Goal: Information Seeking & Learning: Learn about a topic

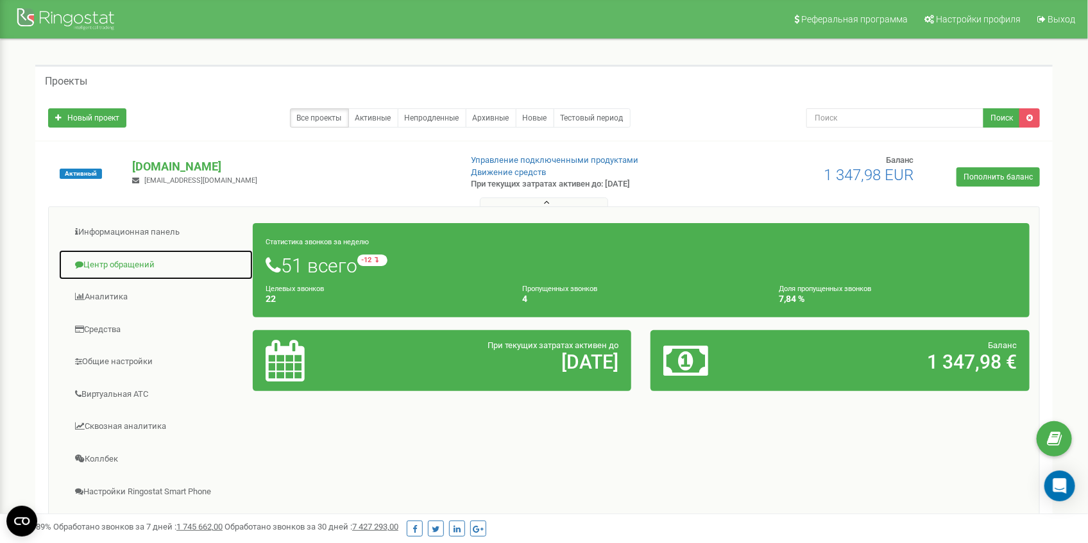
click at [131, 262] on link "Центр обращений" at bounding box center [155, 265] width 195 height 31
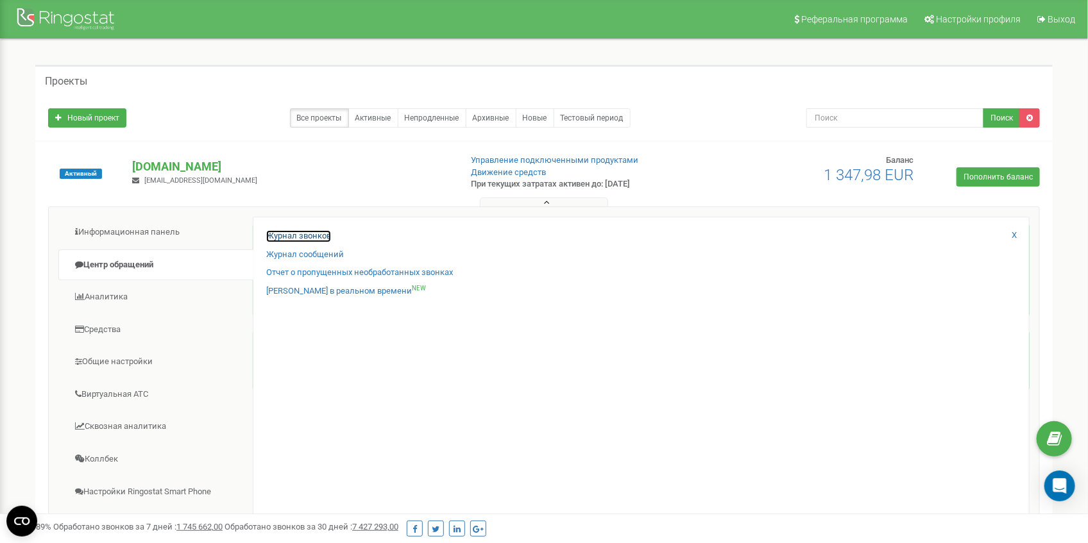
click at [305, 233] on link "Журнал звонков" at bounding box center [298, 236] width 65 height 12
click at [304, 238] on link "Журнал звонков" at bounding box center [298, 236] width 65 height 12
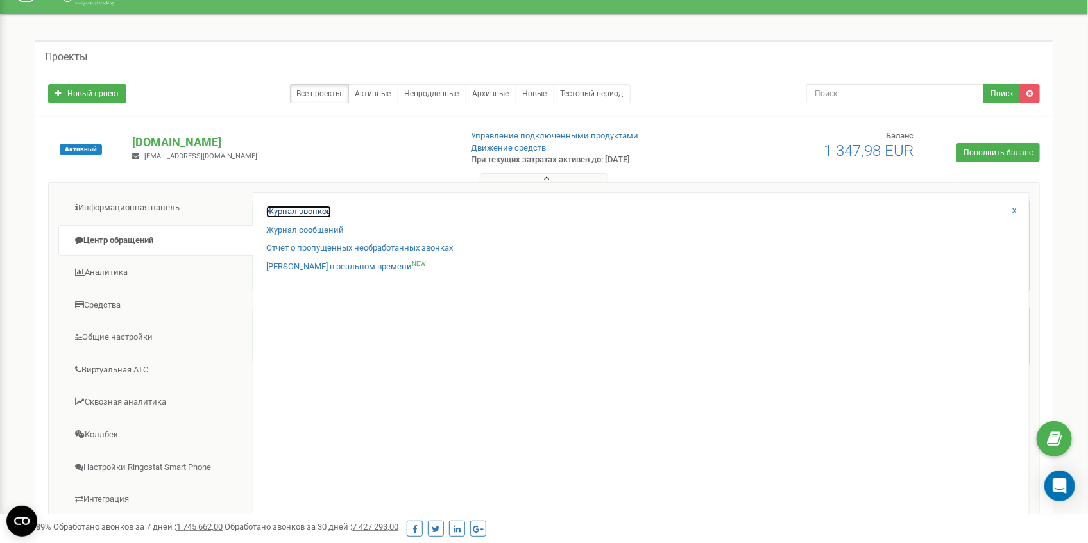
scroll to position [42, 0]
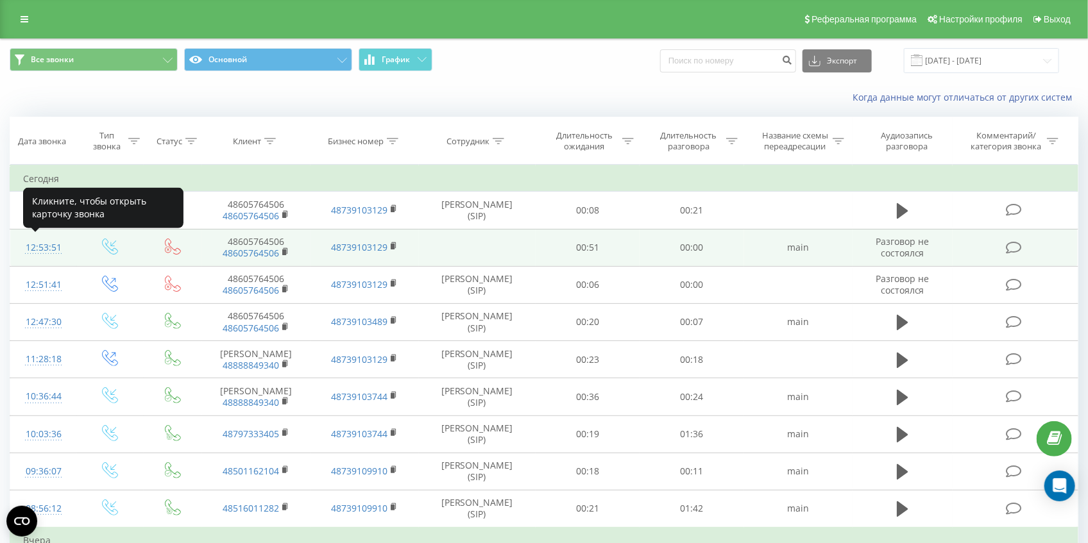
click at [44, 246] on div "12:53:51" at bounding box center [43, 247] width 41 height 25
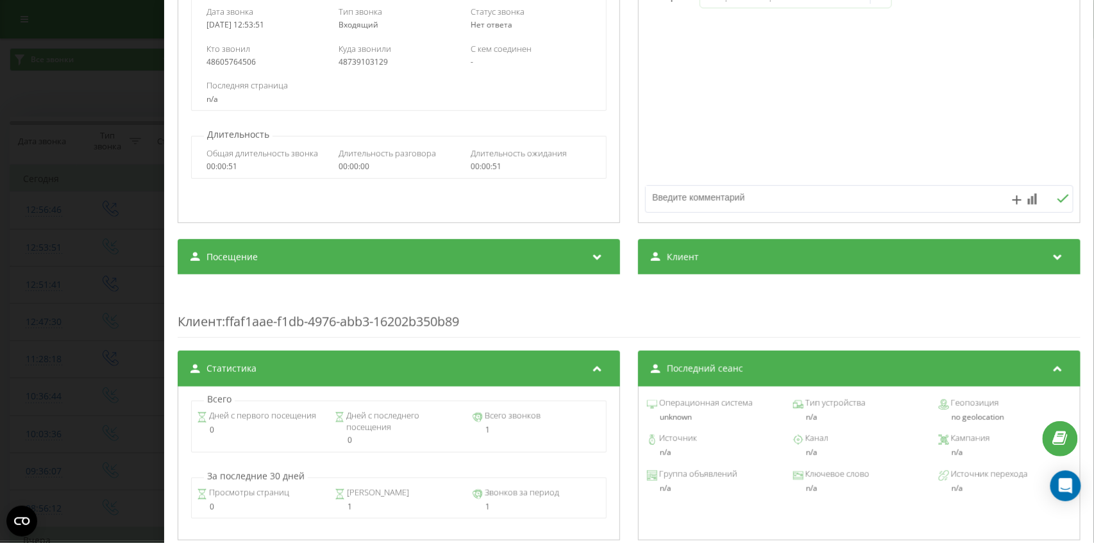
scroll to position [214, 0]
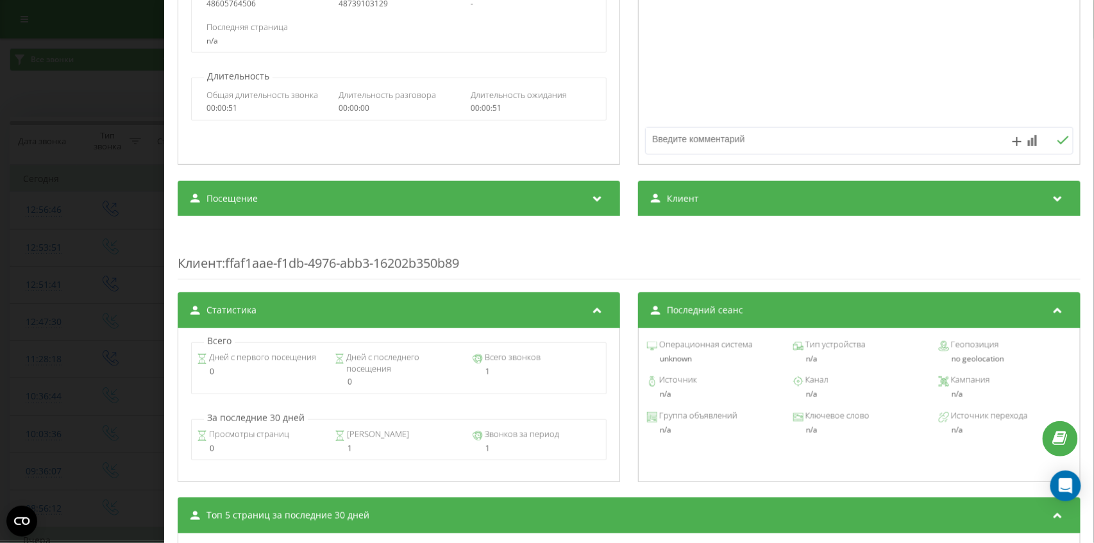
click at [0, 300] on div "Звонок : pl4_-1758624831.6255519 Транскрипция Для анализа AI будущих звонков на…" at bounding box center [547, 271] width 1094 height 543
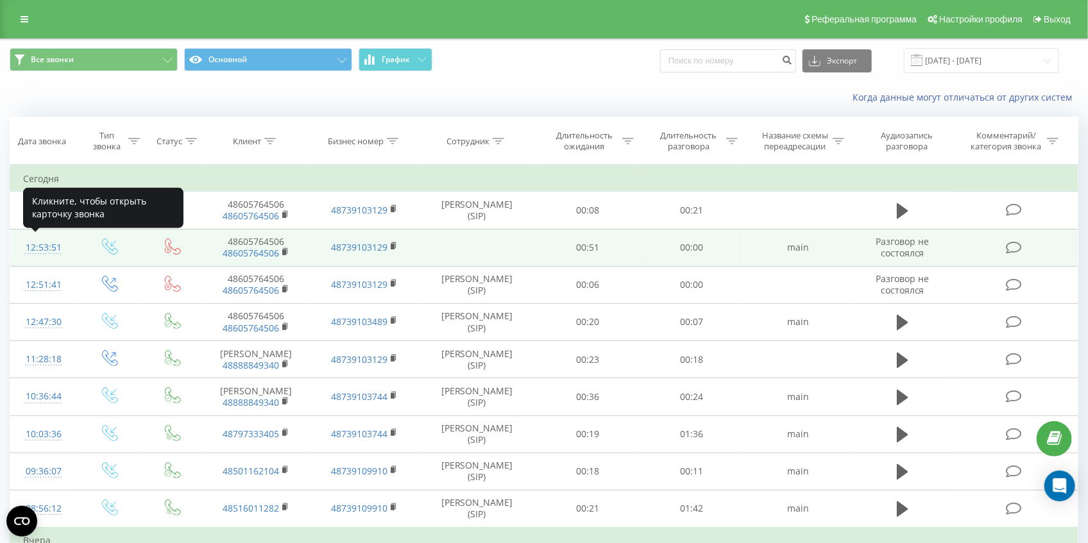
click at [42, 250] on div "12:53:51" at bounding box center [43, 247] width 41 height 25
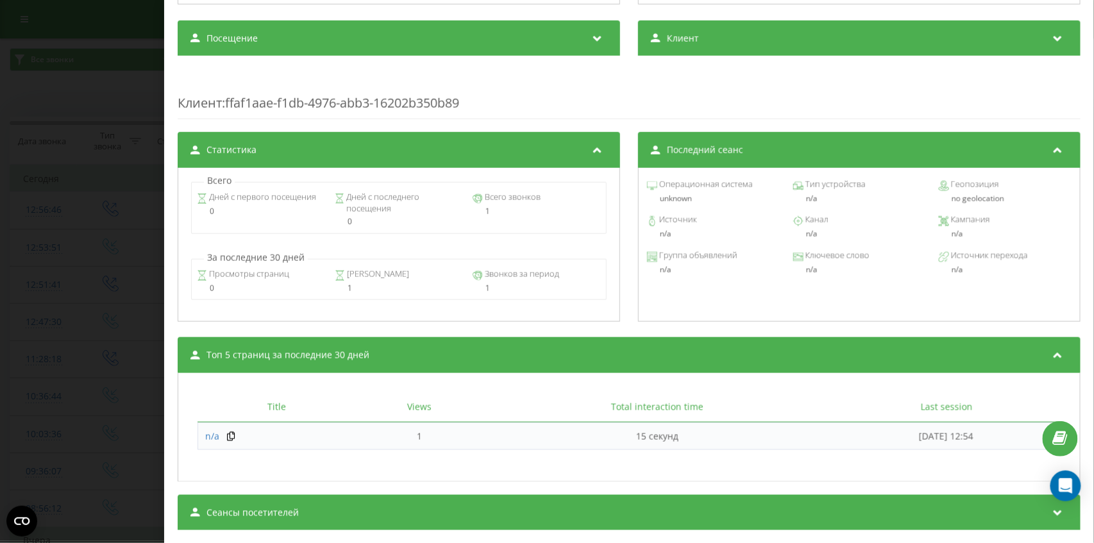
scroll to position [400, 0]
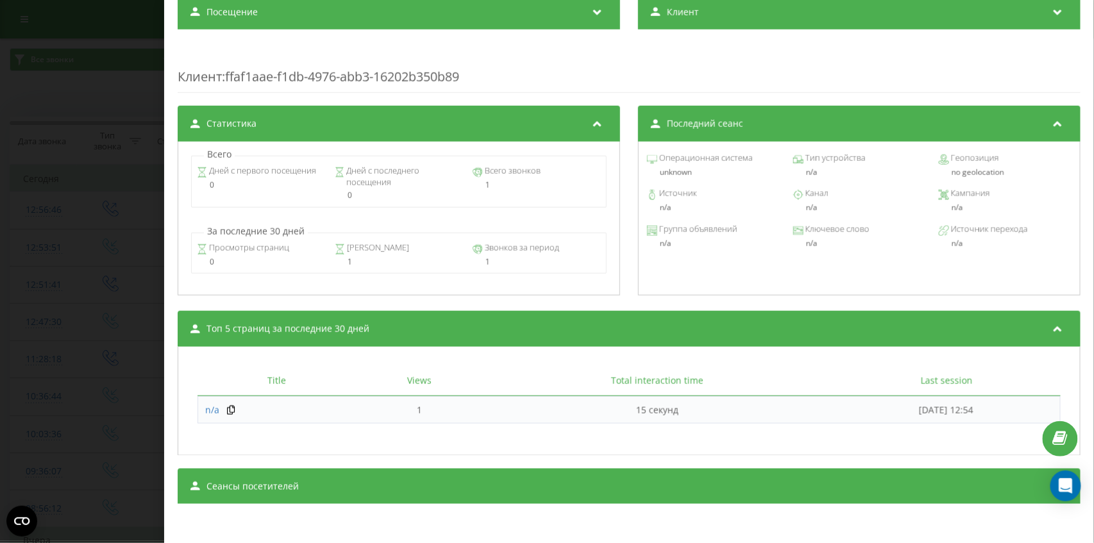
click at [17, 338] on div "Звонок : pl4_-1758624831.6255519 Транскрипция Для анализа AI будущих звонков на…" at bounding box center [547, 271] width 1094 height 543
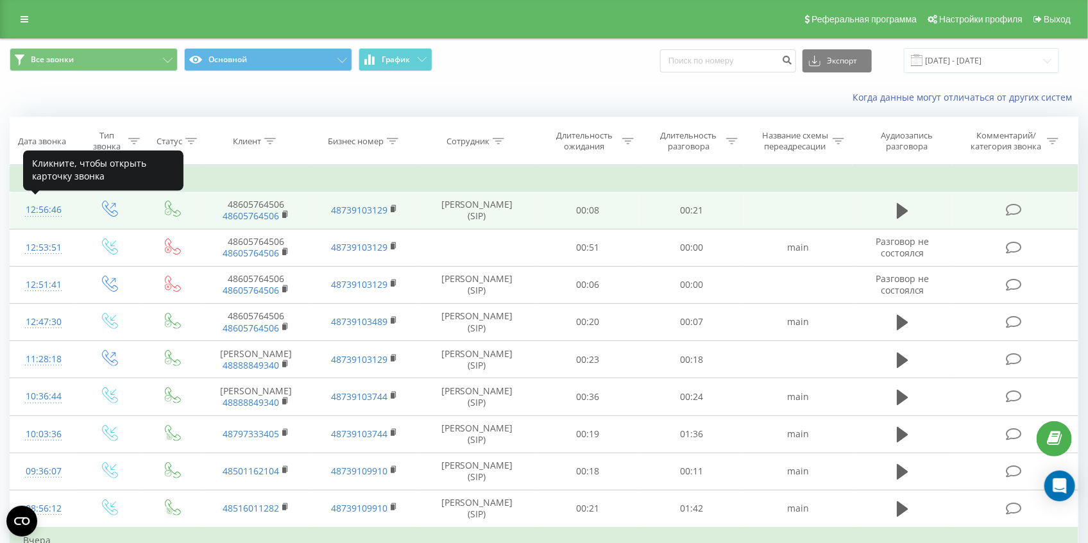
click at [46, 210] on div "12:56:46" at bounding box center [43, 210] width 41 height 25
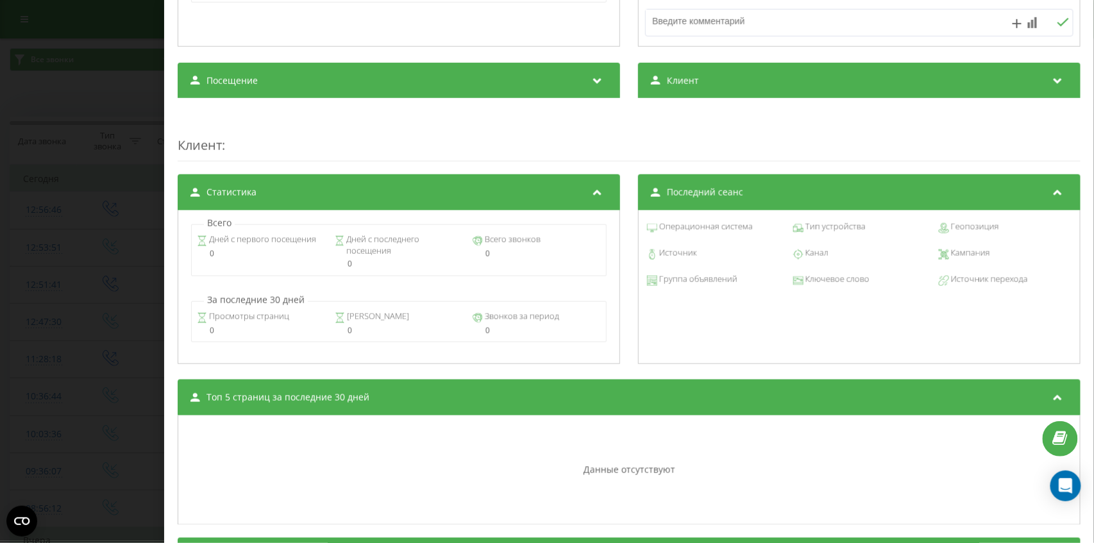
scroll to position [427, 0]
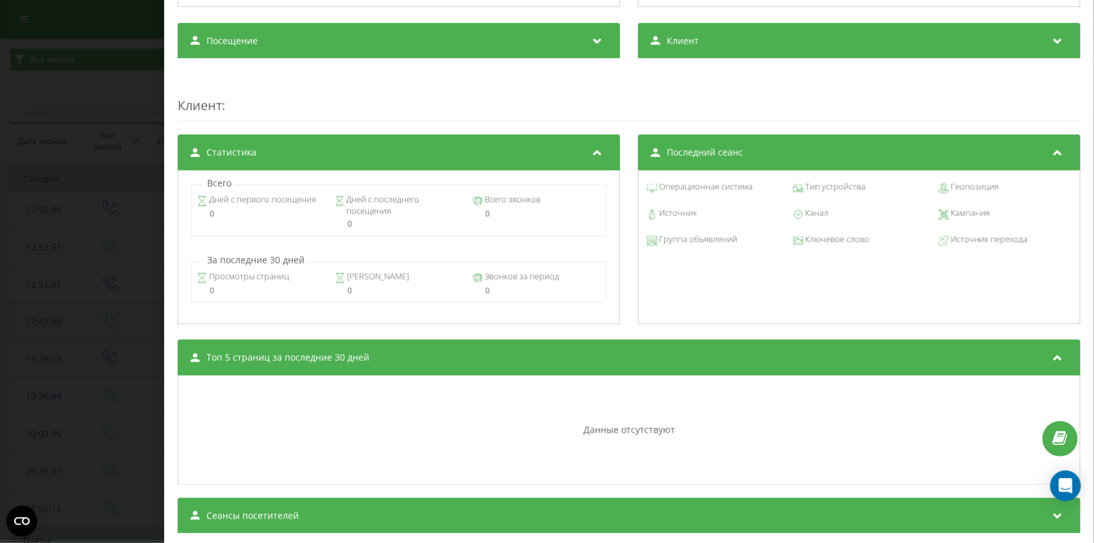
drag, startPoint x: 0, startPoint y: 312, endPoint x: 15, endPoint y: 313, distance: 15.4
click at [1, 312] on div "Звонок : pl5_-1758625006.1632633 1 x - 00:21 00:00 00:00 Транскрипция Для анали…" at bounding box center [547, 271] width 1094 height 543
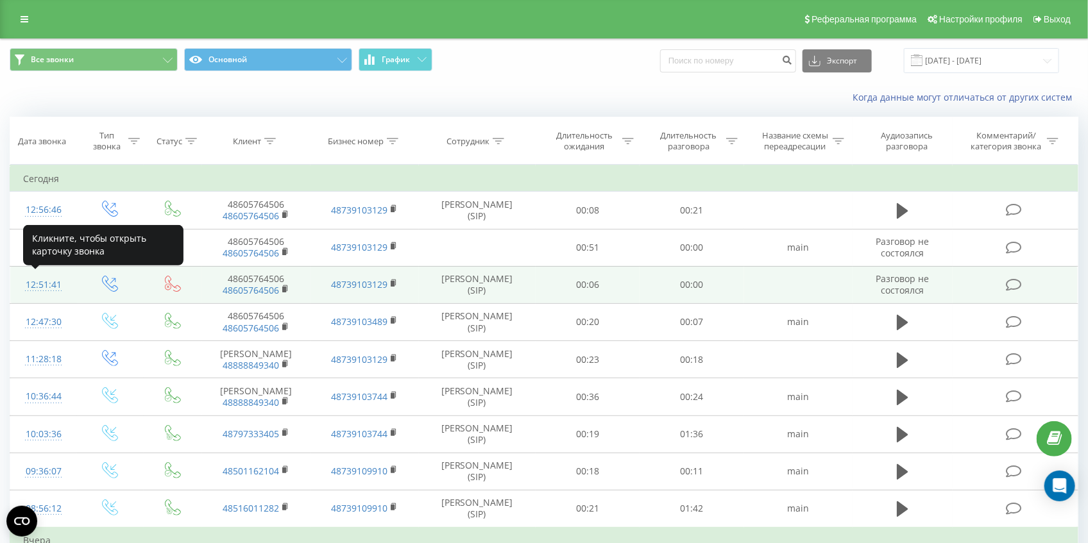
click at [42, 285] on div "12:51:41" at bounding box center [43, 285] width 41 height 25
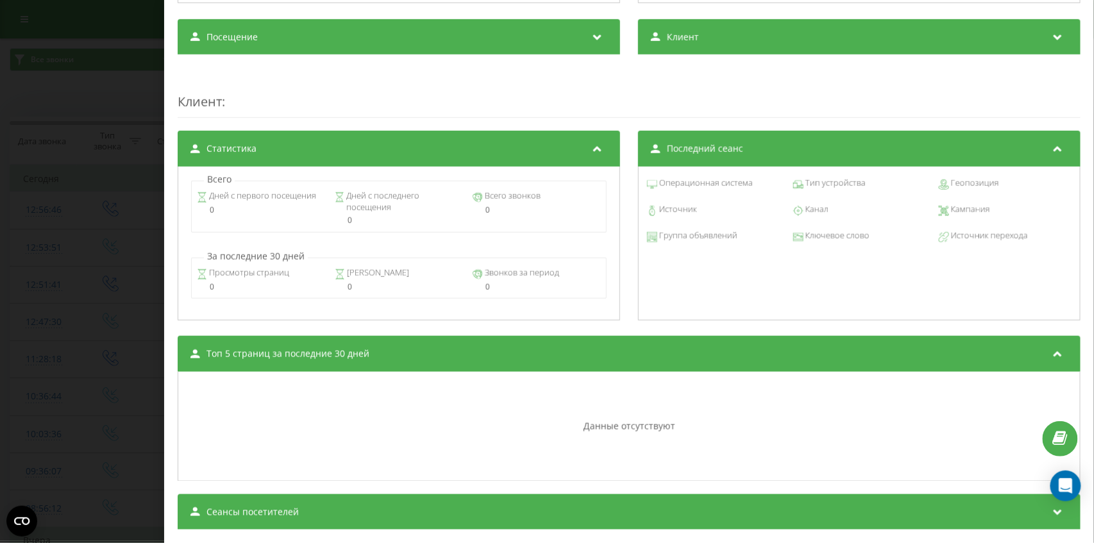
scroll to position [400, 0]
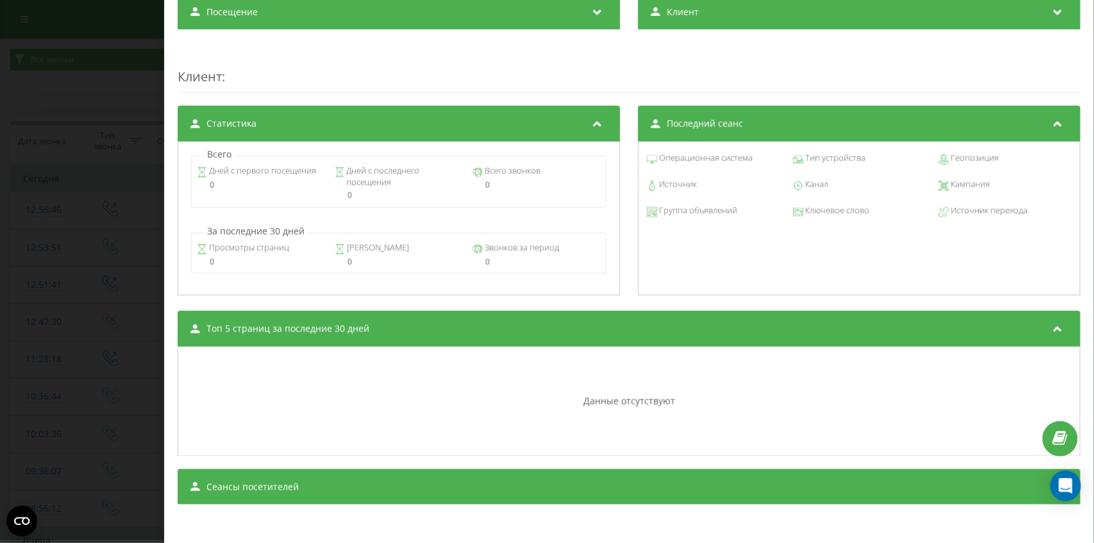
click at [2, 312] on div "Звонок : pl5_-1758624701.1631625 Транскрипция Для анализа AI будущих звонков на…" at bounding box center [547, 271] width 1094 height 543
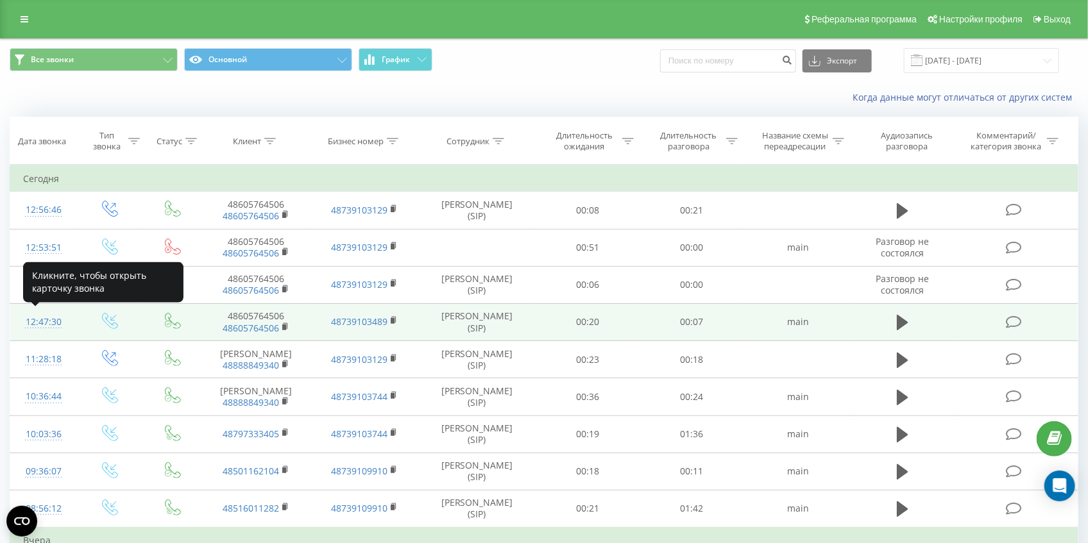
click at [39, 321] on div "12:47:30" at bounding box center [43, 322] width 41 height 25
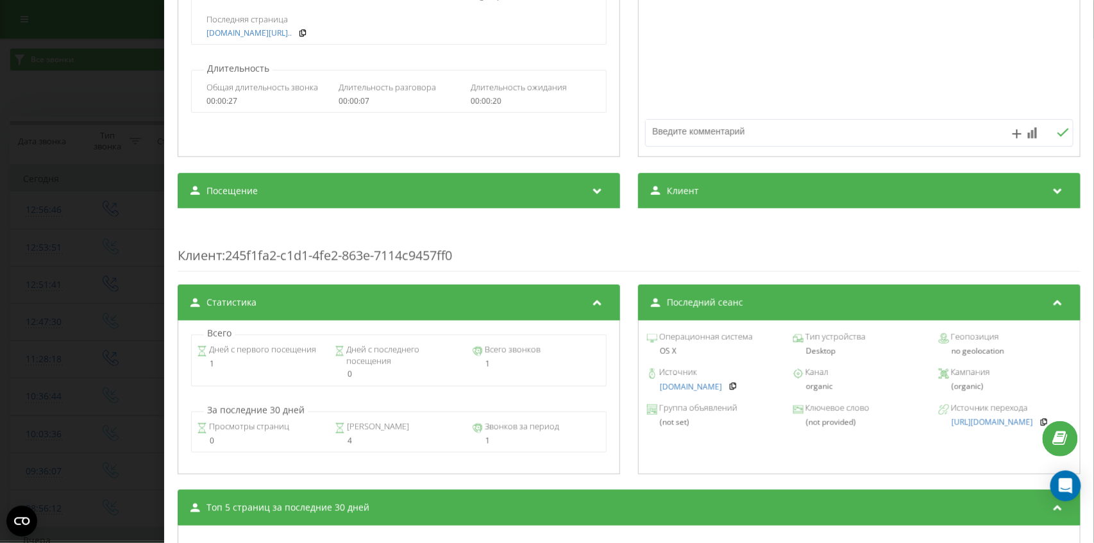
scroll to position [342, 0]
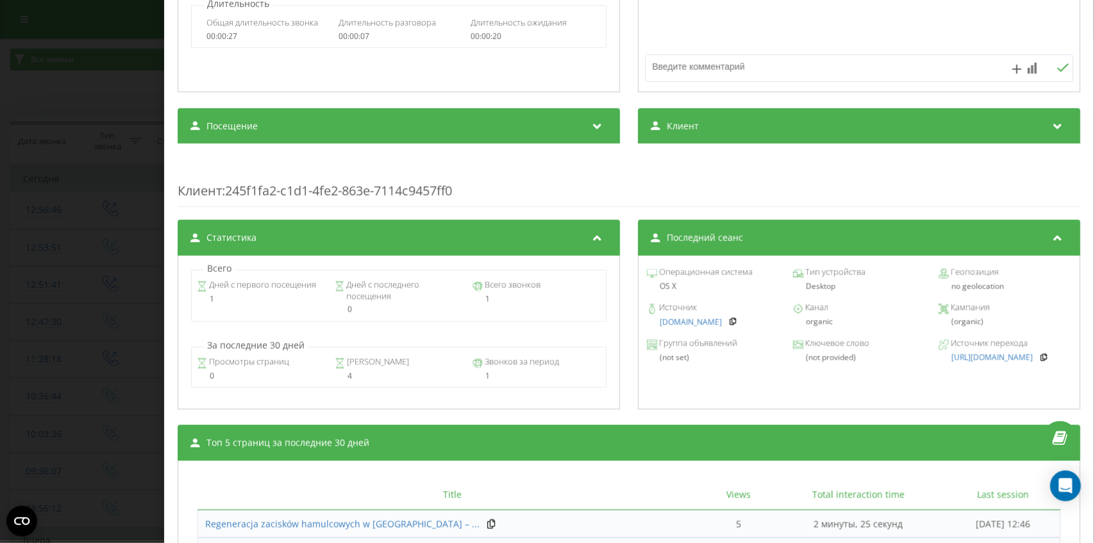
click at [3, 324] on div "Звонок : pl4_-1758624450.6252861 1 x - 00:07 00:00 00:00 Транскрипция Для анали…" at bounding box center [547, 271] width 1094 height 543
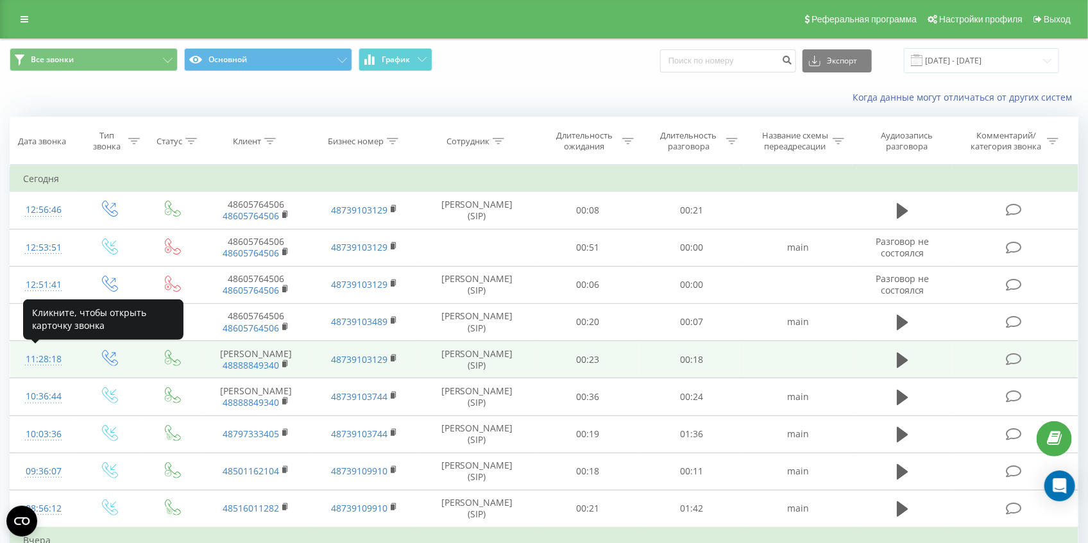
click at [44, 355] on div "11:28:18" at bounding box center [43, 359] width 41 height 25
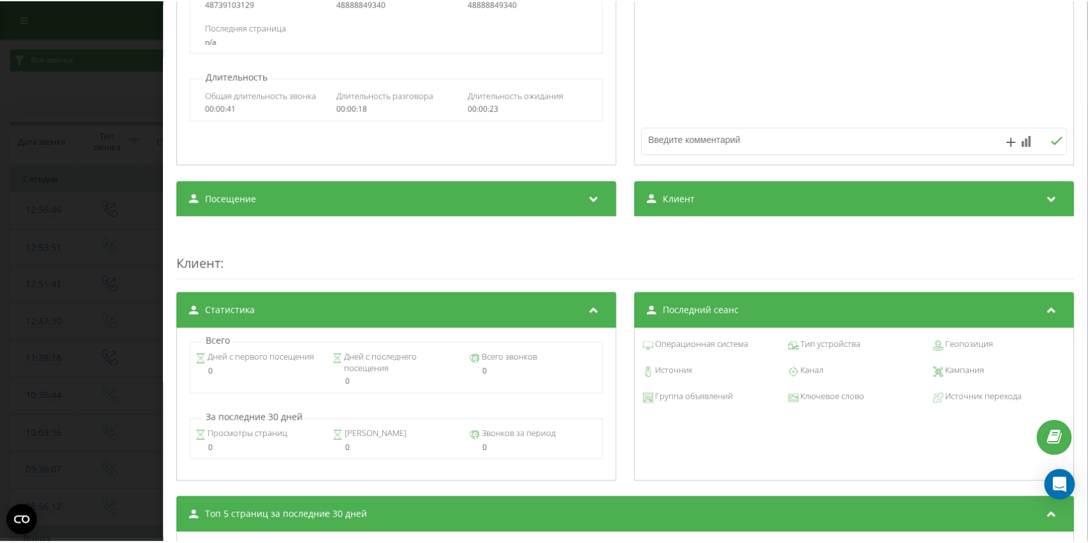
scroll to position [456, 0]
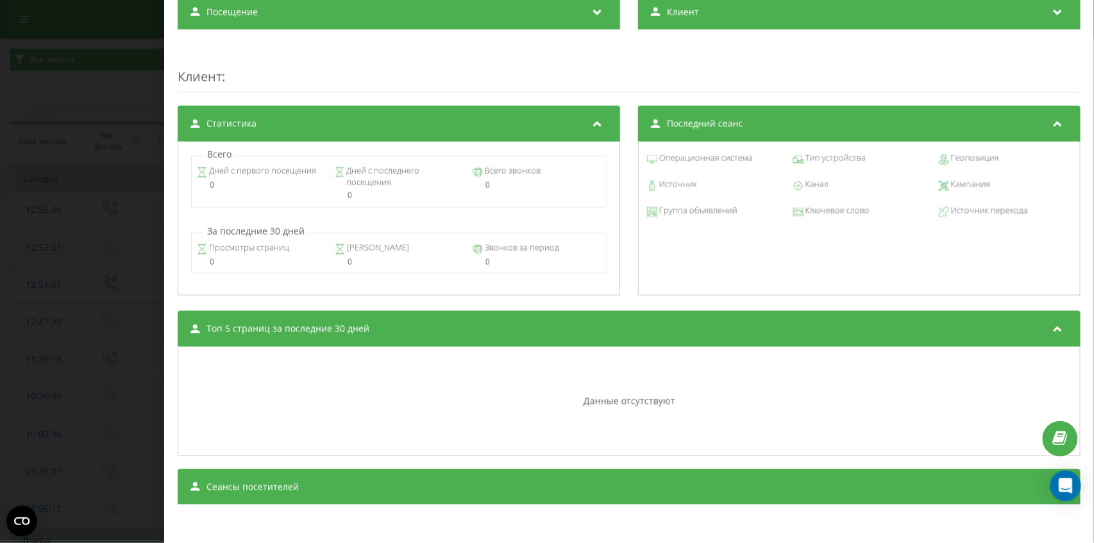
click at [3, 241] on div "Звонок : pl5_-1758619698.1593007 1 x - 00:18 00:00 00:00 Транскрипция Для анали…" at bounding box center [547, 271] width 1094 height 543
